Goal: Information Seeking & Learning: Check status

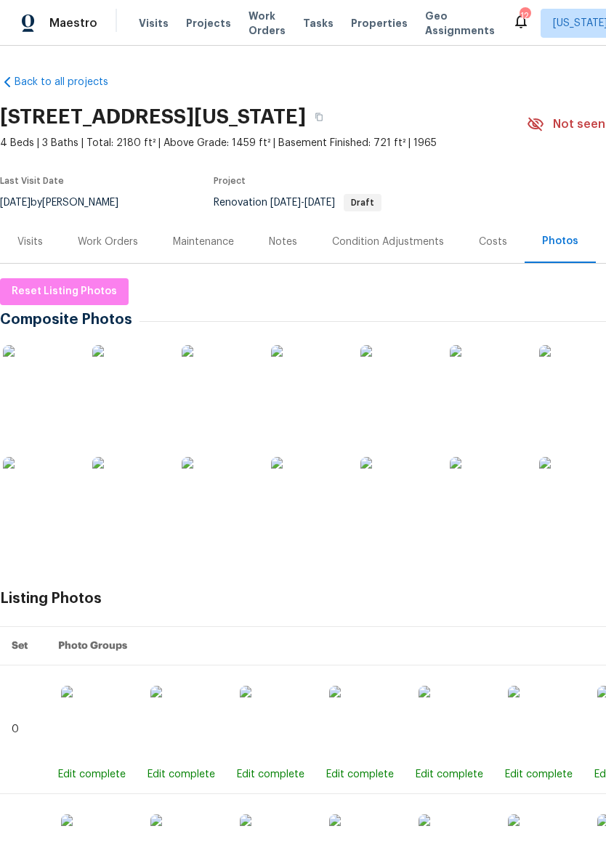
click at [372, 12] on div "Visits Projects Work Orders Tasks Properties Geo Assignments" at bounding box center [325, 23] width 373 height 29
click at [374, 16] on span "Properties" at bounding box center [379, 23] width 57 height 15
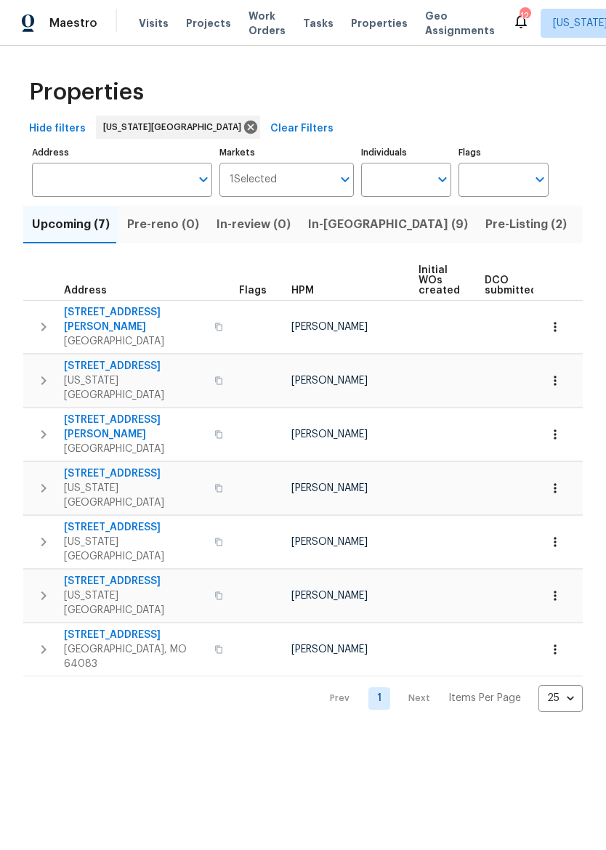
click at [333, 227] on span "In-[GEOGRAPHIC_DATA] (9)" at bounding box center [388, 224] width 160 height 20
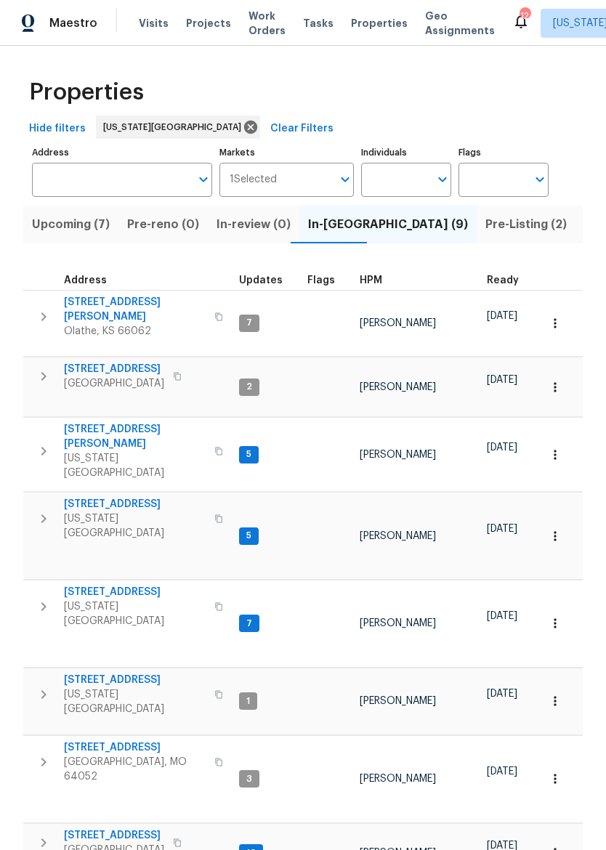
click at [485, 231] on span "Pre-Listing (2)" at bounding box center [525, 224] width 81 height 20
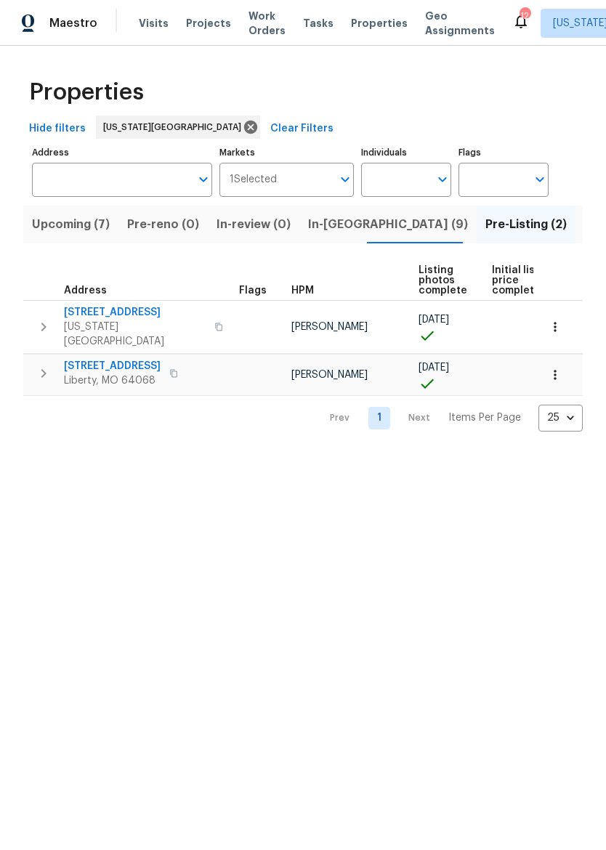
click at [102, 315] on span "[STREET_ADDRESS]" at bounding box center [135, 312] width 142 height 15
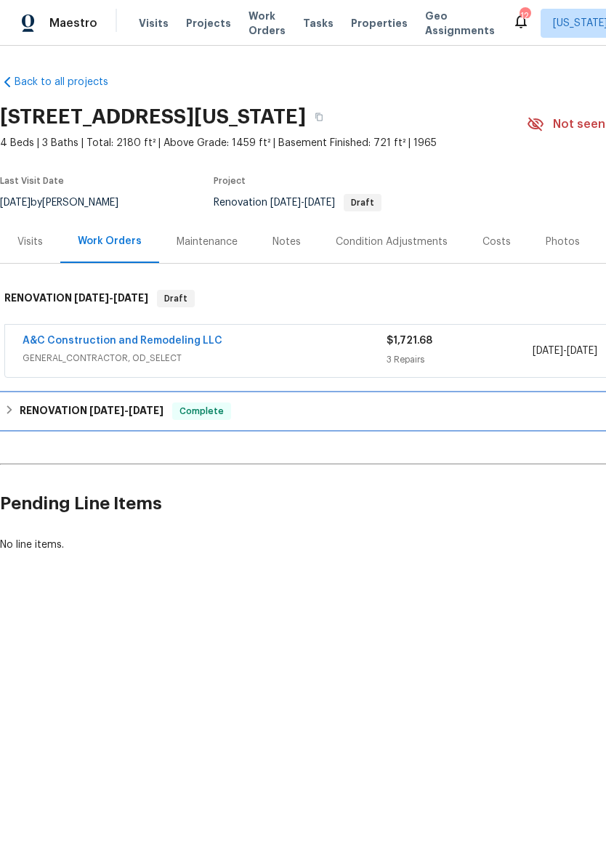
click at [20, 417] on h6 "RENOVATION 8/28/25 - 9/19/25" at bounding box center [92, 411] width 144 height 17
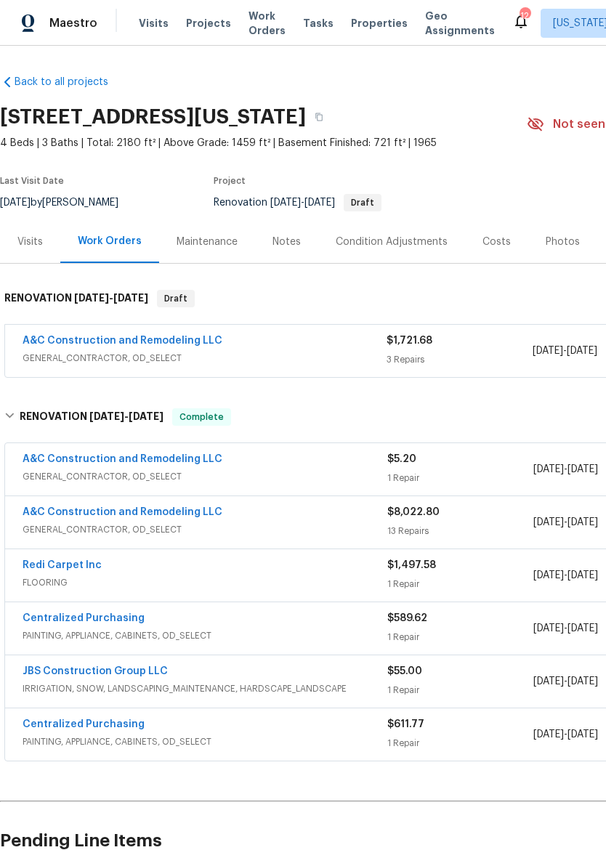
click at [501, 235] on div "Costs" at bounding box center [496, 242] width 28 height 15
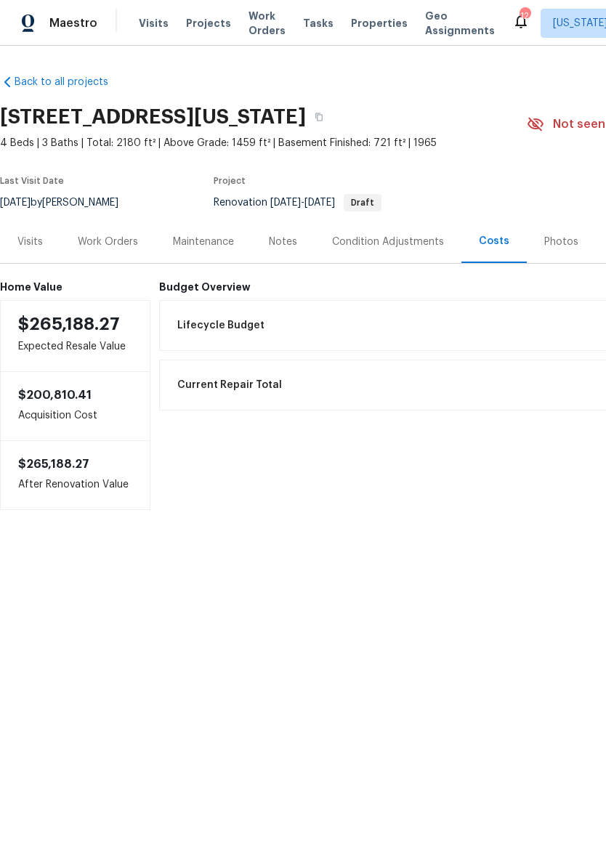
click at [132, 232] on div "Work Orders" at bounding box center [107, 241] width 95 height 43
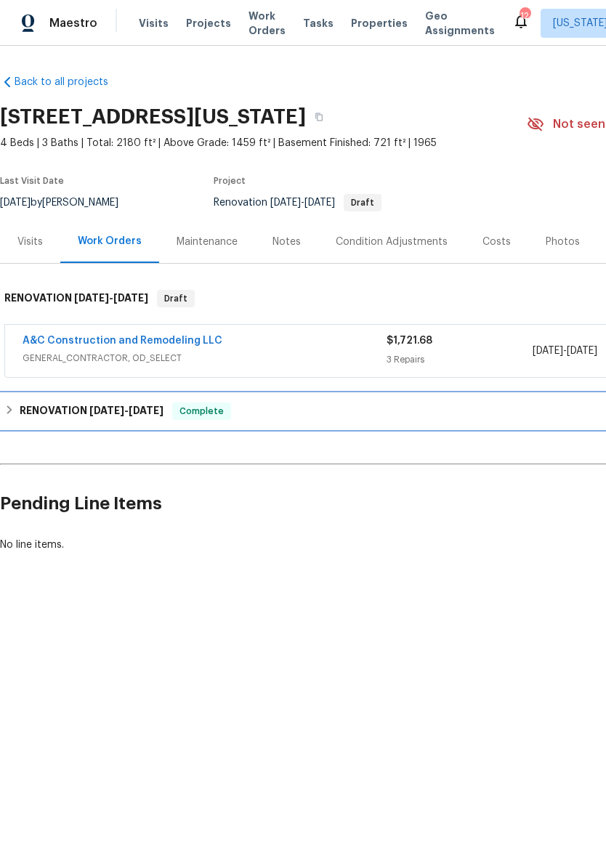
click at [17, 398] on div "RENOVATION 8/28/25 - 9/19/25 Complete" at bounding box center [410, 411] width 821 height 35
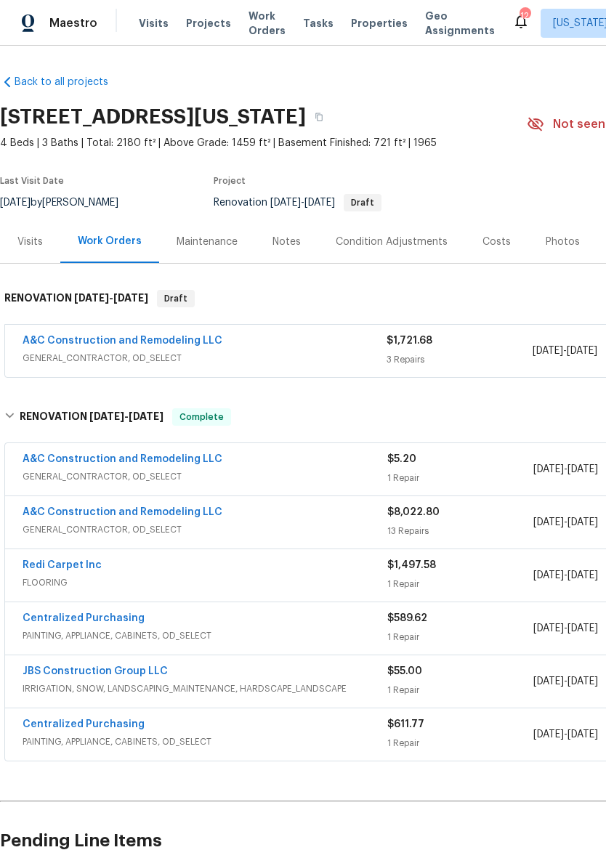
click at [22, 216] on div "Last Visit Date 9/29/2025 by Joshua Beatty Project Renovation 9/29/2025 - 9/29/…" at bounding box center [246, 194] width 493 height 52
click at [21, 240] on div "Visits" at bounding box center [29, 242] width 25 height 15
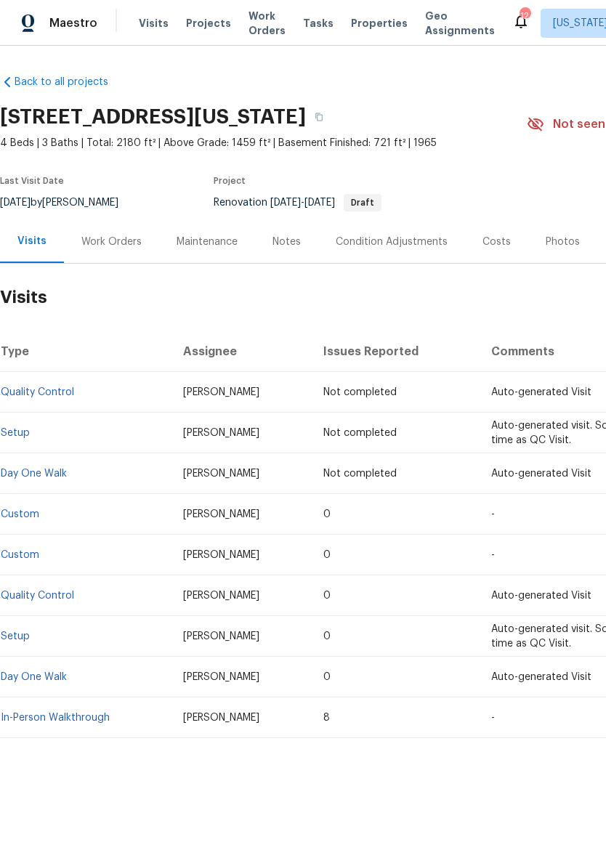
click at [67, 720] on link "In-Person Walkthrough" at bounding box center [55, 718] width 109 height 10
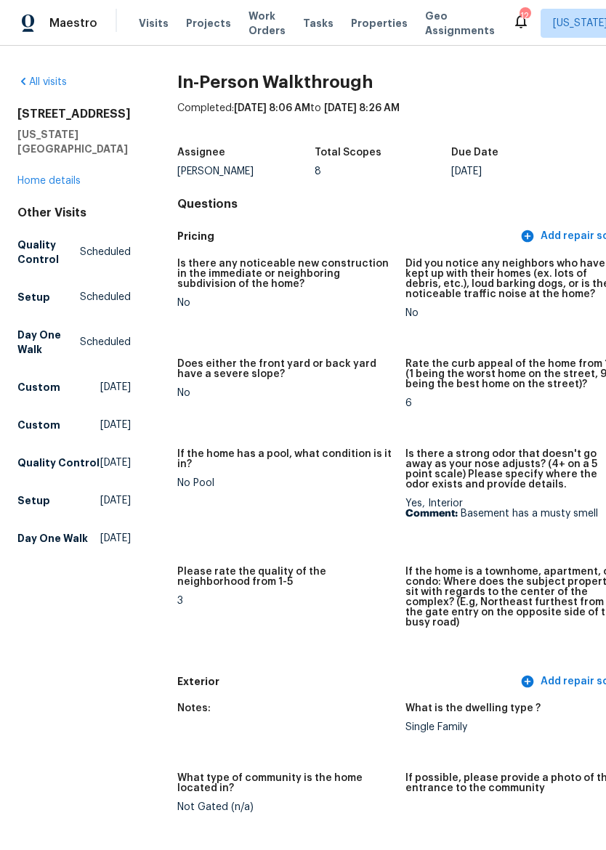
click at [59, 184] on link "Home details" at bounding box center [48, 181] width 63 height 10
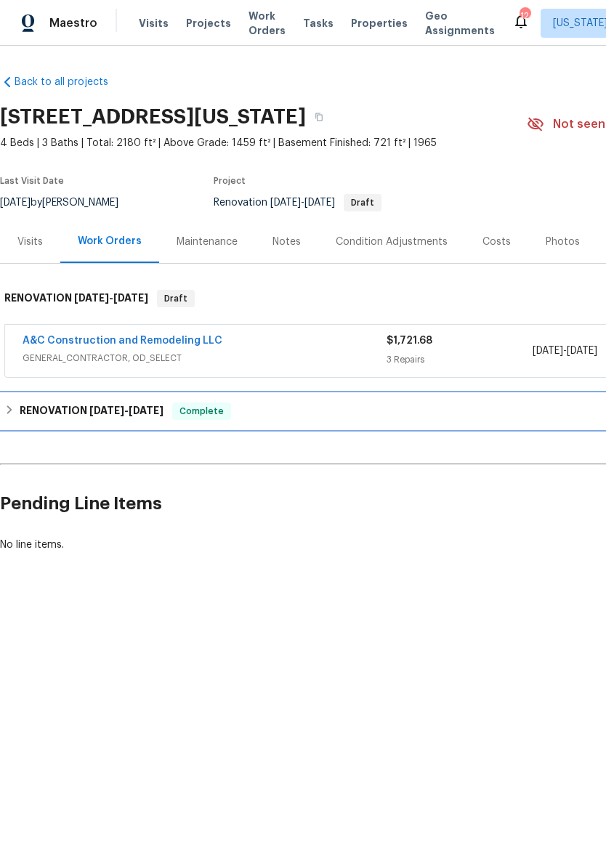
click at [15, 411] on div "RENOVATION 8/28/25 - 9/19/25 Complete" at bounding box center [410, 411] width 812 height 17
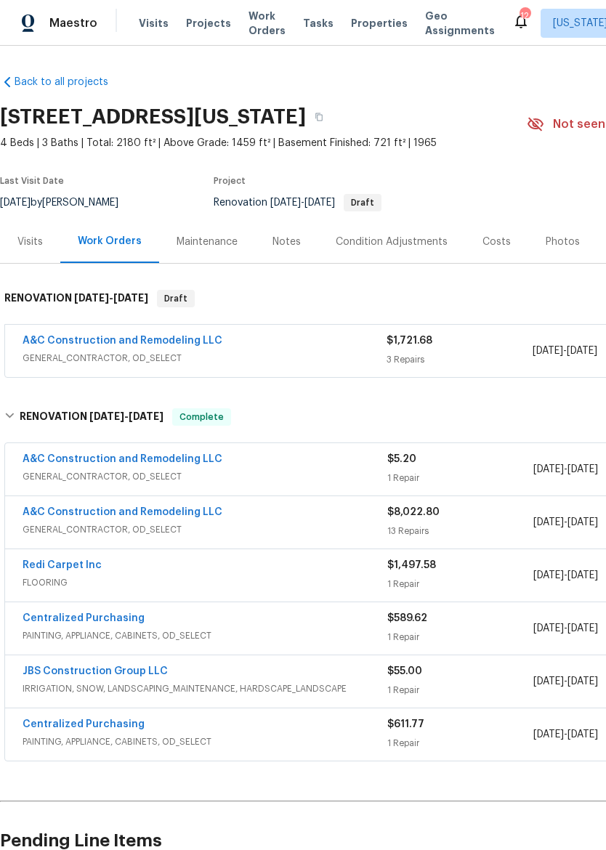
click at [41, 224] on div "Visits" at bounding box center [30, 241] width 60 height 43
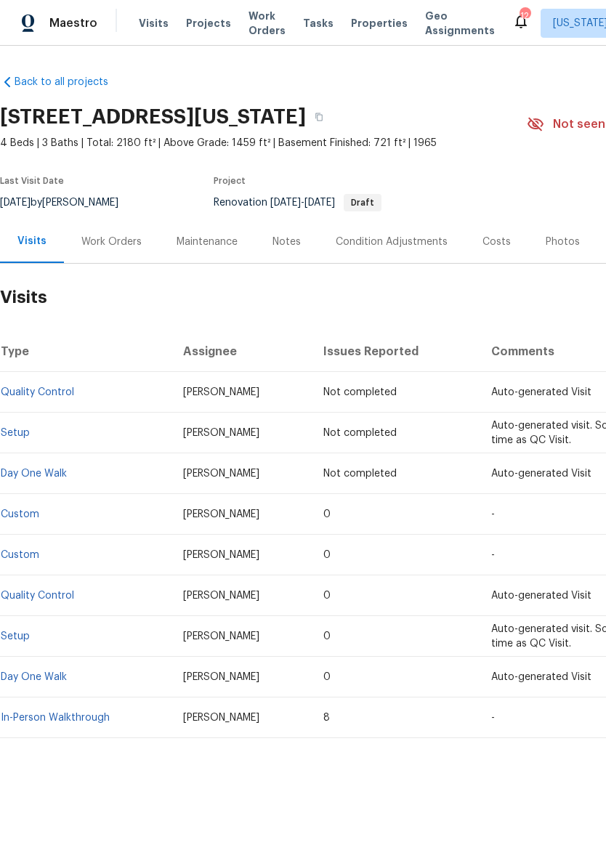
click at [20, 518] on link "Custom" at bounding box center [20, 514] width 39 height 10
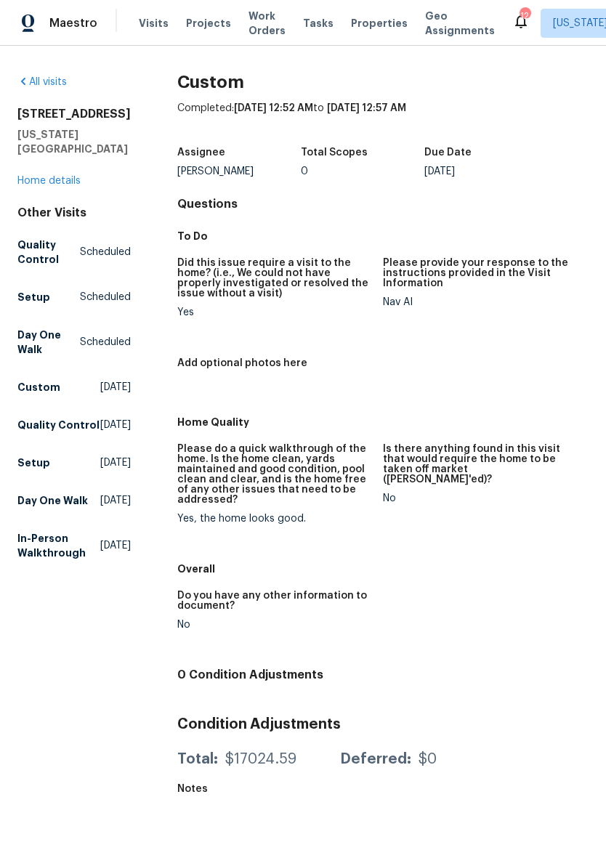
click at [52, 179] on link "Home details" at bounding box center [48, 181] width 63 height 10
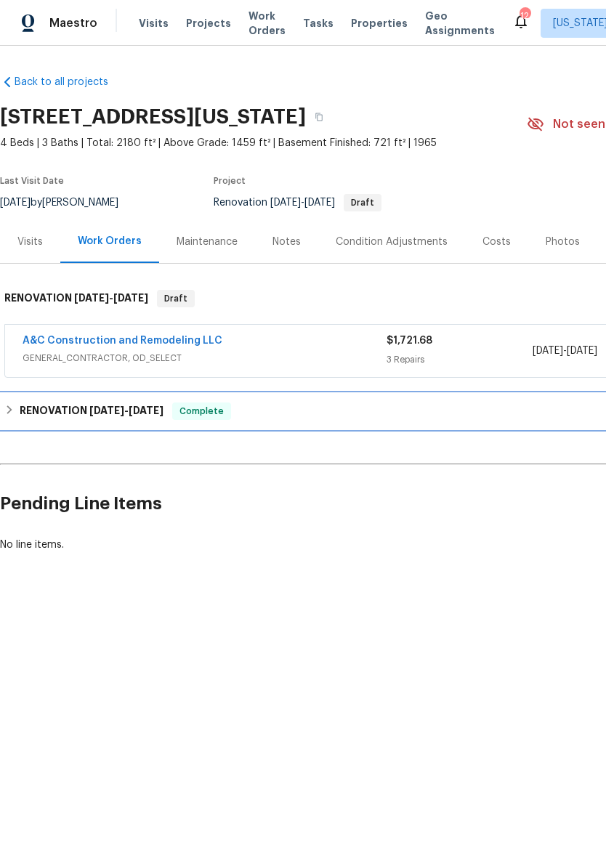
click at [7, 398] on div "RENOVATION 8/28/25 - 9/19/25 Complete" at bounding box center [410, 411] width 821 height 35
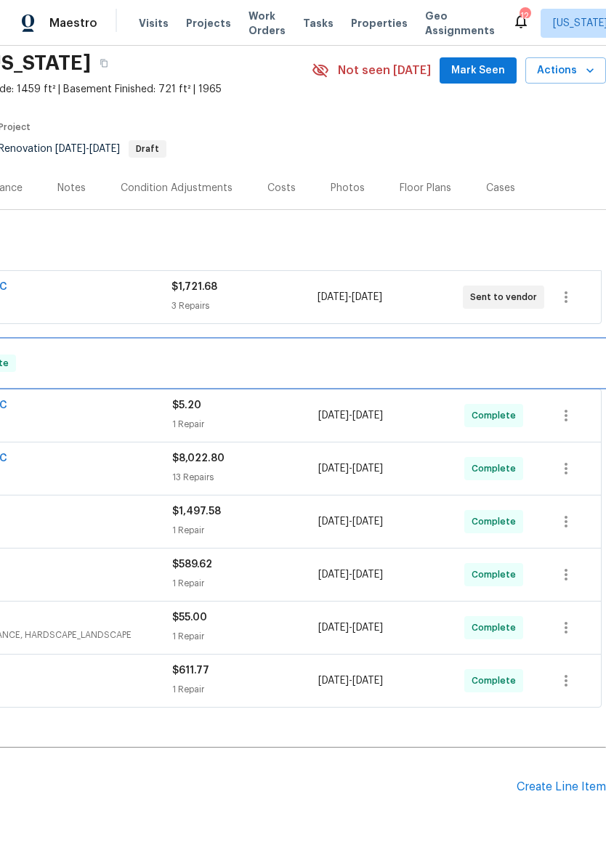
scroll to position [54, 215]
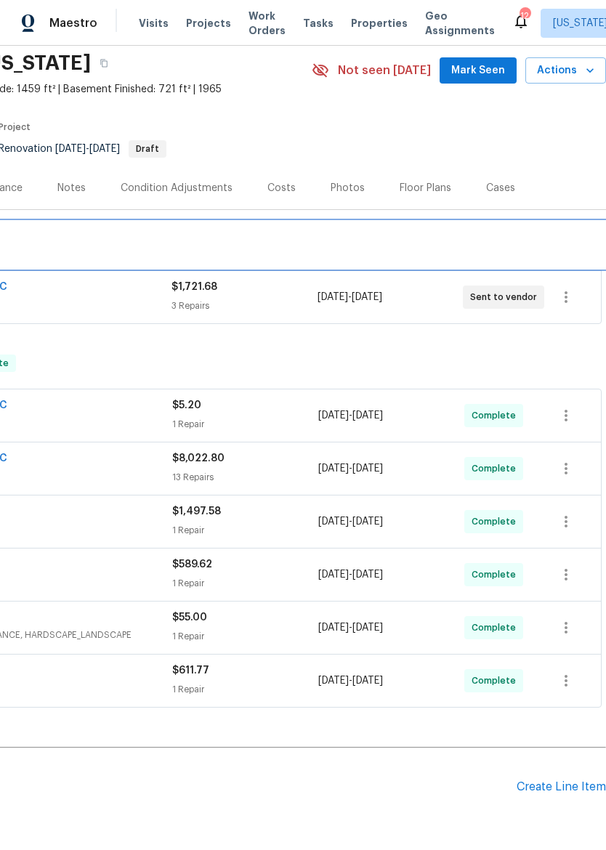
click at [392, 228] on div "RENOVATION 9/29/25 - 9/29/25 Draft" at bounding box center [195, 245] width 821 height 47
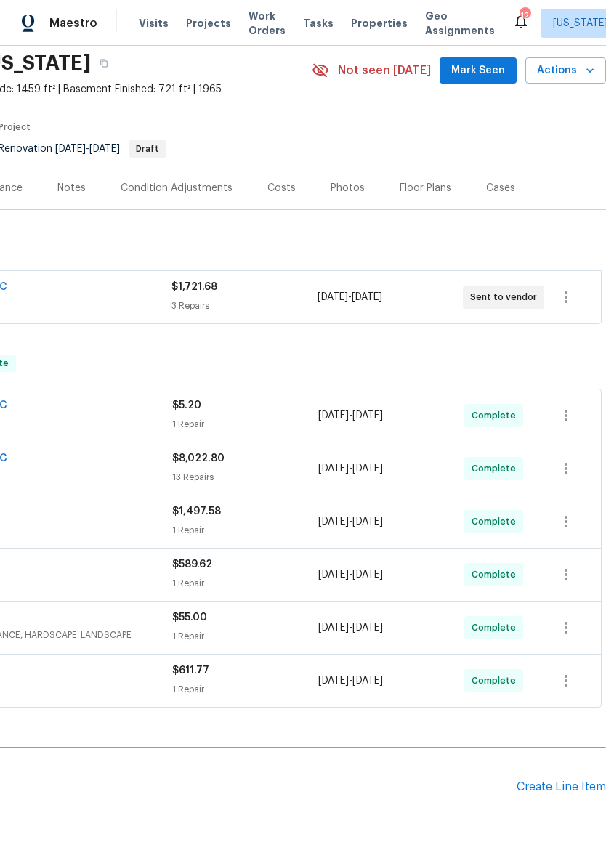
click at [74, 9] on div "Maestro" at bounding box center [48, 23] width 97 height 29
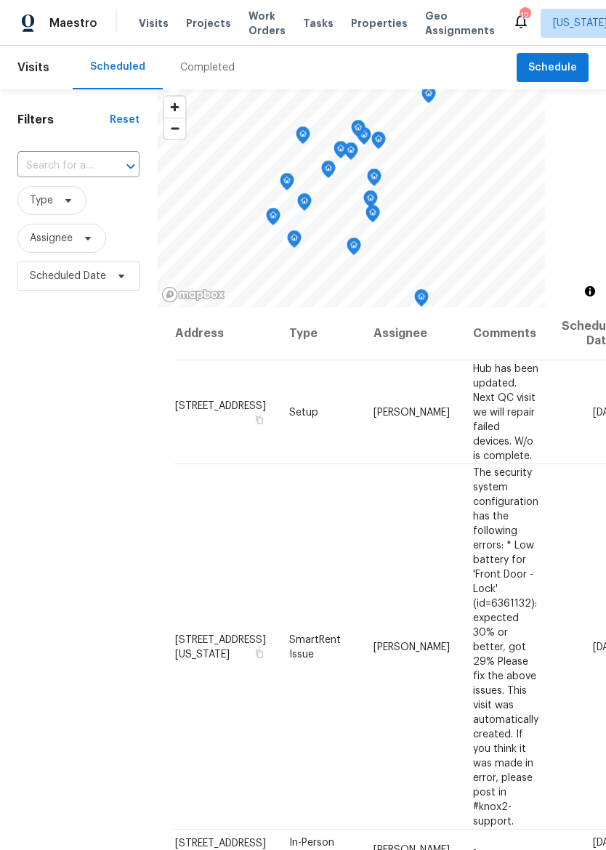
click at [372, 18] on span "Properties" at bounding box center [379, 23] width 57 height 15
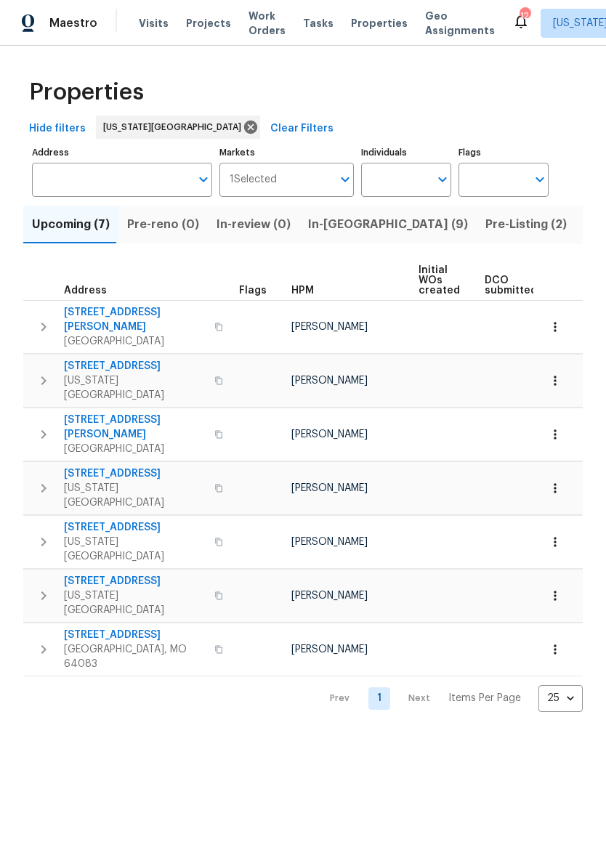
click at [341, 225] on span "In-[GEOGRAPHIC_DATA] (9)" at bounding box center [388, 224] width 160 height 20
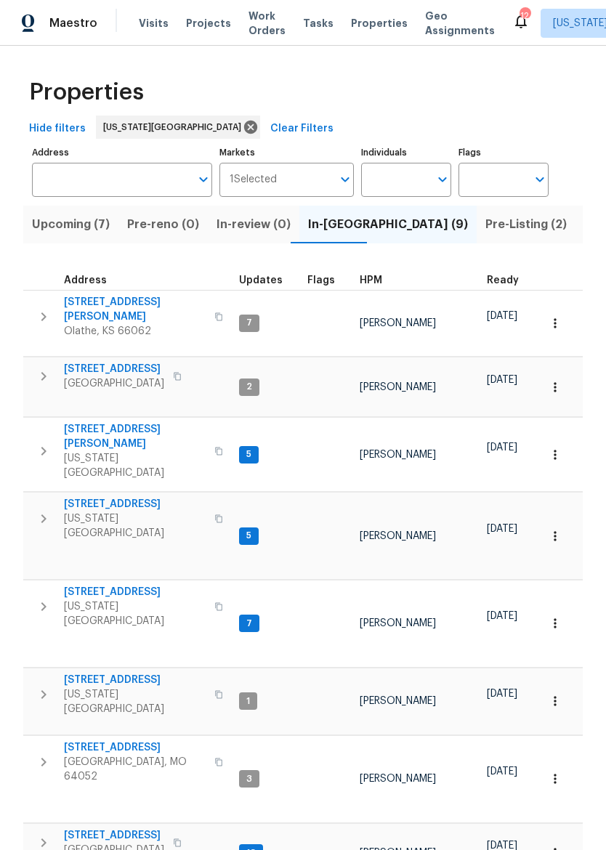
click at [31, 225] on button "Upcoming (7)" at bounding box center [70, 225] width 95 height 38
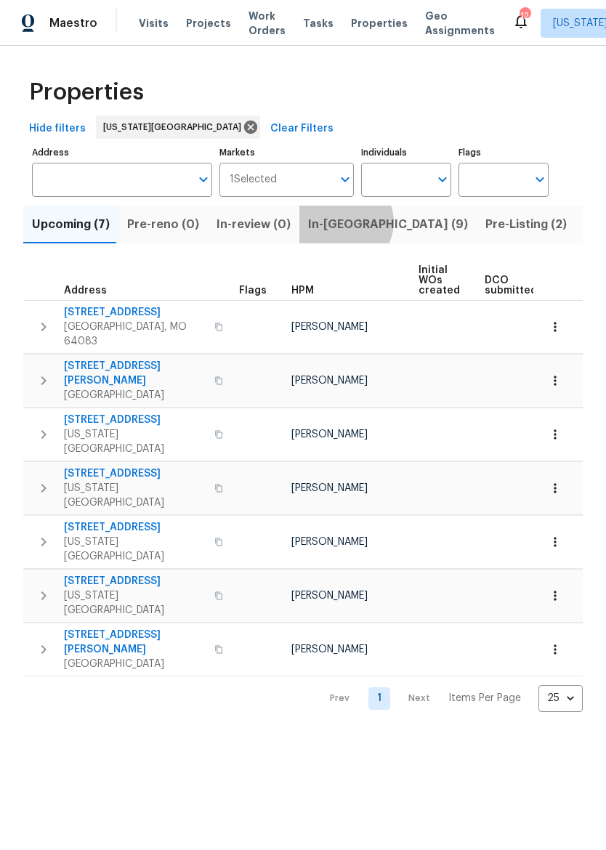
click at [335, 224] on span "In-[GEOGRAPHIC_DATA] (9)" at bounding box center [388, 224] width 160 height 20
